Goal: Task Accomplishment & Management: Complete application form

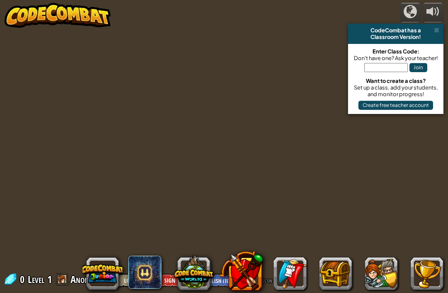
click at [78, 218] on div at bounding box center [224, 146] width 448 height 293
click at [397, 67] on input "text" at bounding box center [386, 67] width 44 height 9
click at [398, 63] on input "text" at bounding box center [386, 67] width 44 height 9
type input "Selfcoldeat"
click at [422, 64] on button "Join" at bounding box center [419, 67] width 18 height 9
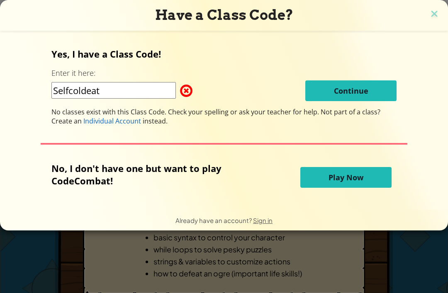
click at [134, 95] on input "Selfcoldeat" at bounding box center [113, 90] width 124 height 17
click at [69, 93] on input "SelfColdEat" at bounding box center [113, 90] width 124 height 17
click at [68, 91] on input "SelfColdEat" at bounding box center [113, 90] width 124 height 17
click at [72, 95] on input "SelfColdEat" at bounding box center [113, 90] width 124 height 17
type input "S"
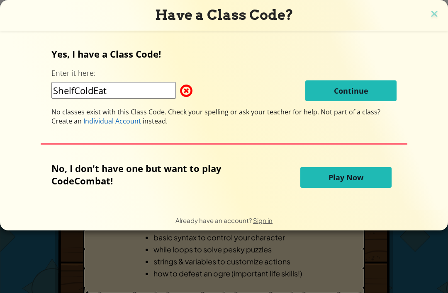
type input "ShelfColdEat"
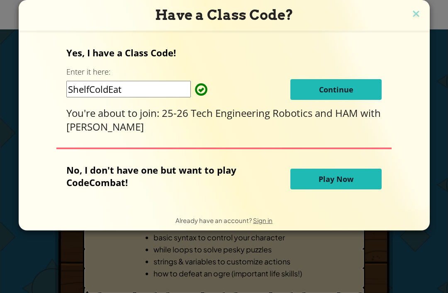
click at [356, 93] on button "Continue" at bounding box center [335, 89] width 91 height 21
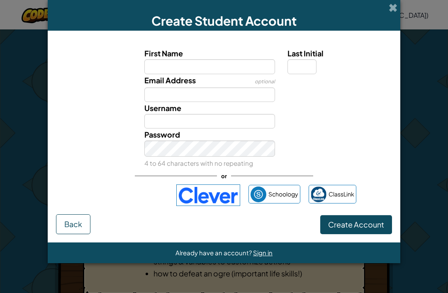
click at [145, 199] on div "Sign in with Google. Opens in new tab" at bounding box center [130, 195] width 76 height 18
click at [27, 34] on div "Create Student Account First Name Last Initial Email Address optional Username …" at bounding box center [224, 146] width 448 height 293
click at [392, 7] on span at bounding box center [393, 7] width 9 height 9
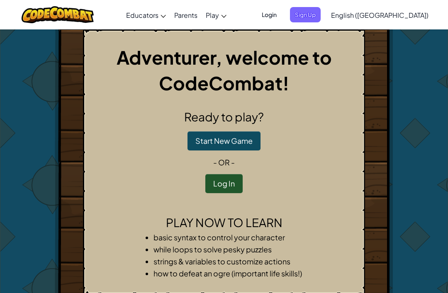
click at [282, 10] on span "Login" at bounding box center [269, 14] width 25 height 15
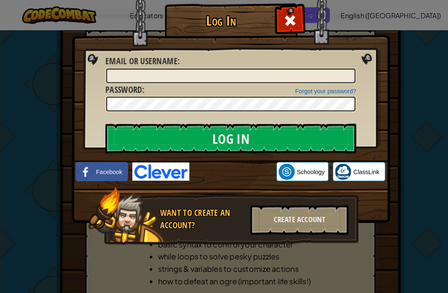
click at [225, 64] on div "Email or Username :" at bounding box center [225, 68] width 244 height 28
click at [246, 71] on input "Email or Username :" at bounding box center [224, 74] width 242 height 14
click at [256, 75] on input "Email or Username :" at bounding box center [224, 74] width 242 height 14
type input "Vyncent B"
click at [225, 135] on input "Log In" at bounding box center [225, 134] width 244 height 29
